Goal: Check status: Check status

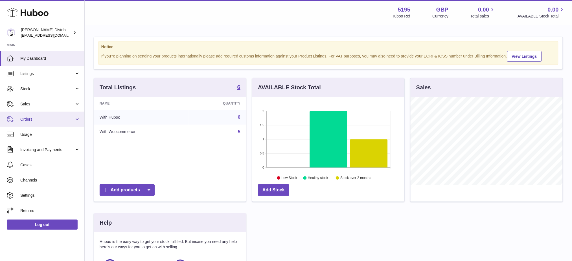
scroll to position [88, 152]
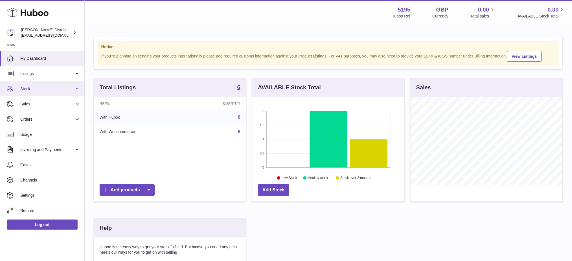
click at [38, 91] on link "Stock" at bounding box center [42, 88] width 84 height 15
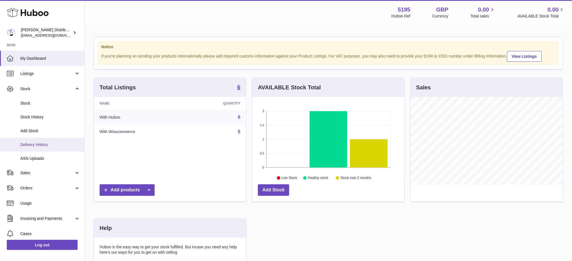
click at [40, 143] on span "Delivery History" at bounding box center [50, 144] width 60 height 5
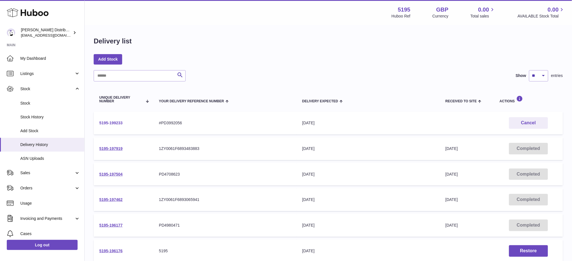
click at [107, 121] on link "5195-199233" at bounding box center [110, 123] width 23 height 5
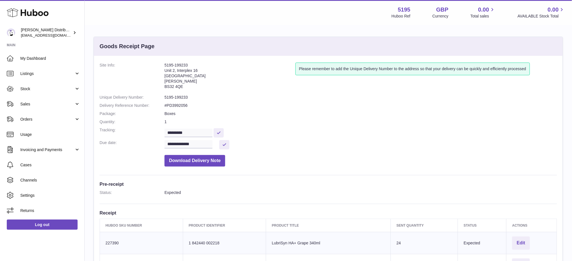
drag, startPoint x: 191, startPoint y: 63, endPoint x: 148, endPoint y: 68, distance: 44.0
click at [148, 68] on dl "**********" at bounding box center [328, 116] width 457 height 107
copy dl "5195-199233"
click at [180, 69] on address "5195-199233 Unit 2, Interplex 16 Ash Ridge Road Bradley Stoke BS32 4QE" at bounding box center [230, 77] width 131 height 29
drag, startPoint x: 192, startPoint y: 67, endPoint x: 164, endPoint y: 66, distance: 28.8
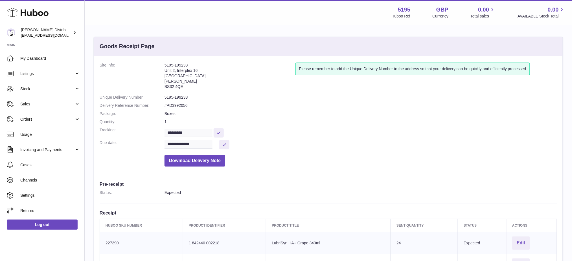
click at [164, 66] on dl "**********" at bounding box center [328, 116] width 457 height 107
copy dl "5195-199233"
